Goal: Transaction & Acquisition: Purchase product/service

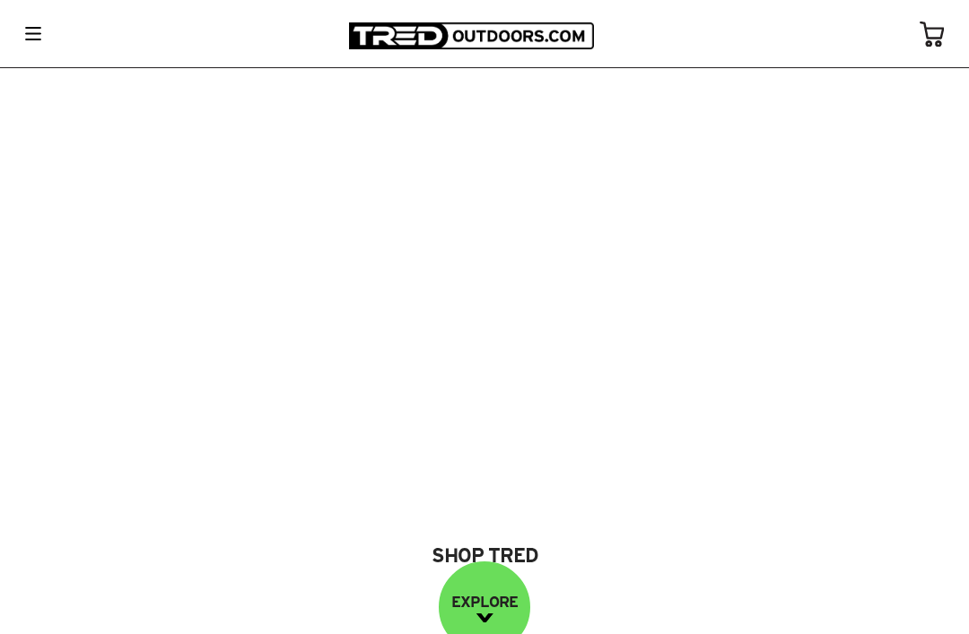
click at [517, 553] on link "Shop Tred" at bounding box center [484, 555] width 221 height 48
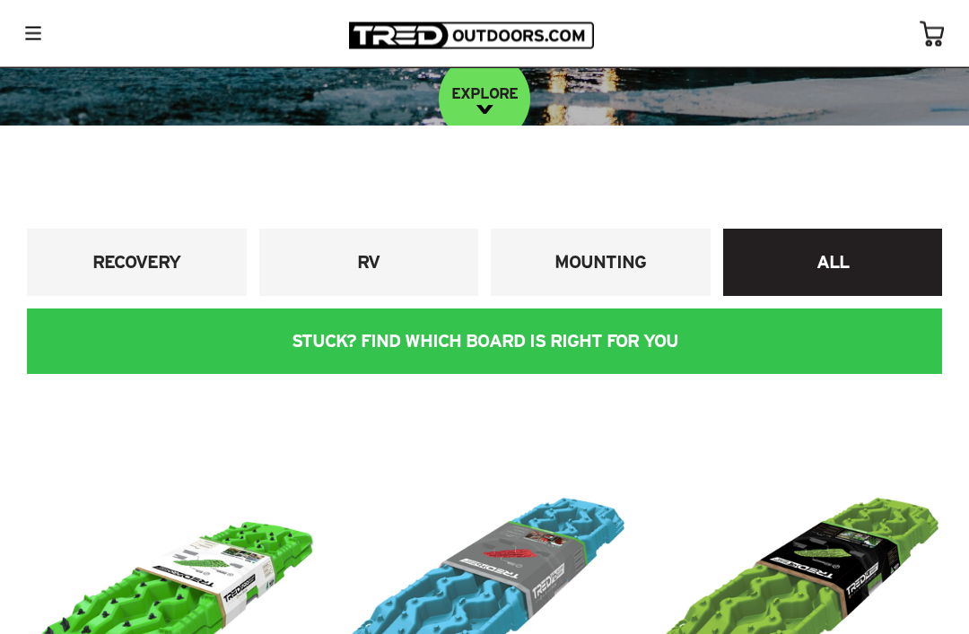
scroll to position [439, 0]
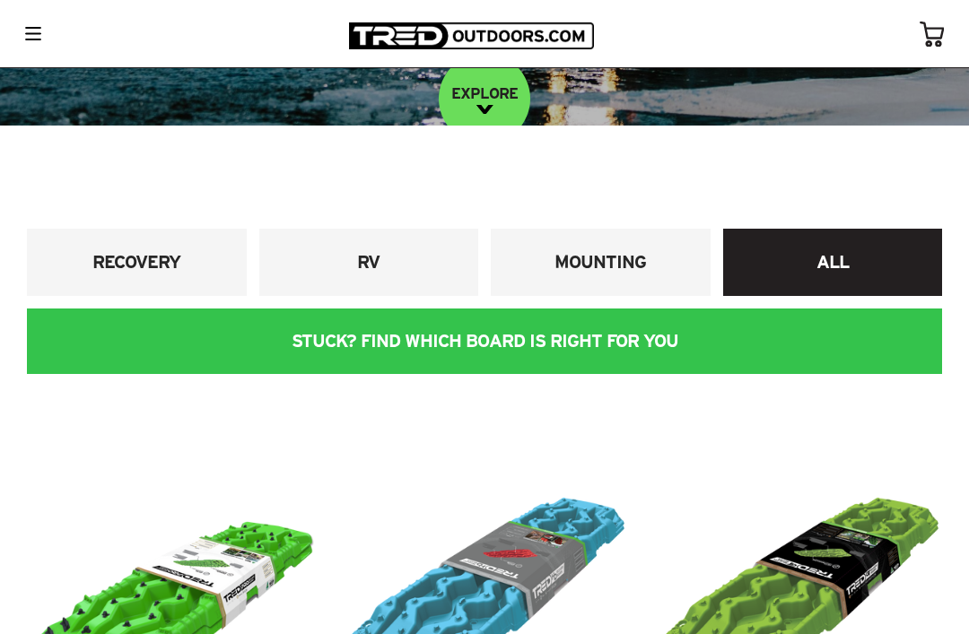
click at [613, 274] on h4 "MOUNTING" at bounding box center [600, 262] width 193 height 24
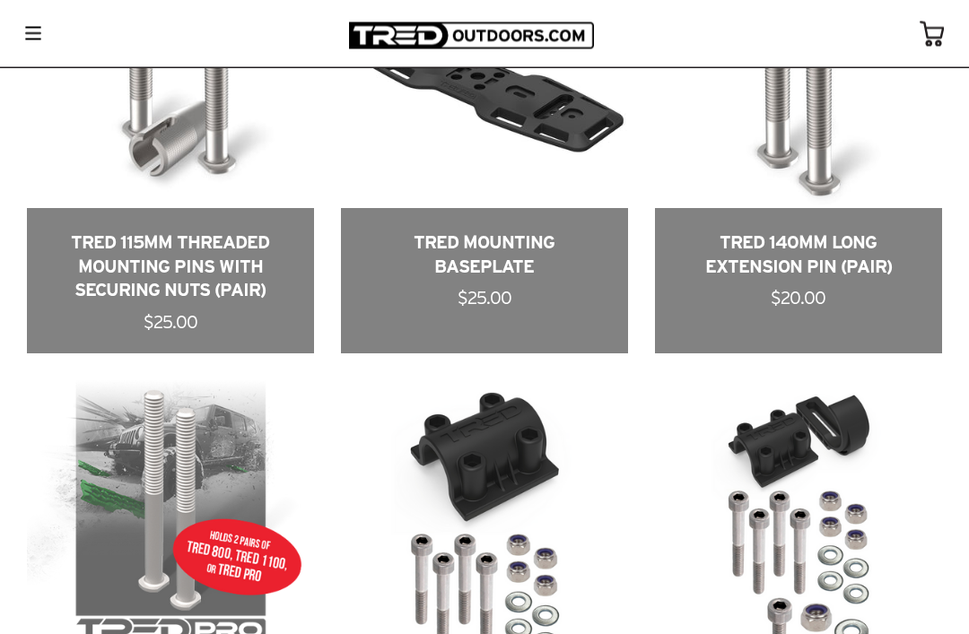
scroll to position [935, 0]
